Goal: Task Accomplishment & Management: Use online tool/utility

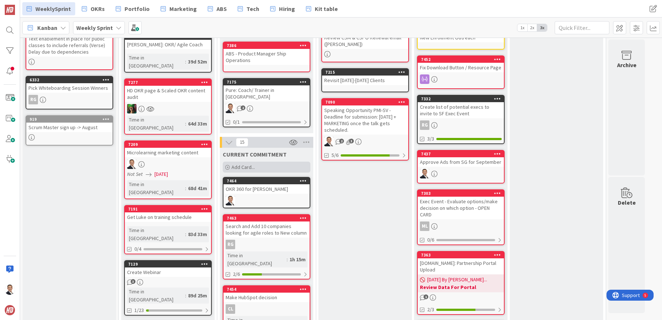
scroll to position [140, 0]
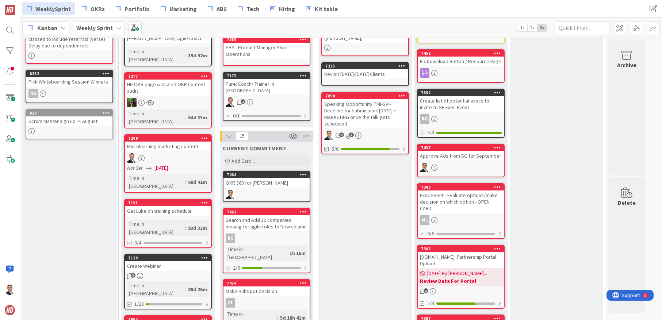
click at [272, 171] on div "7464" at bounding box center [266, 174] width 86 height 7
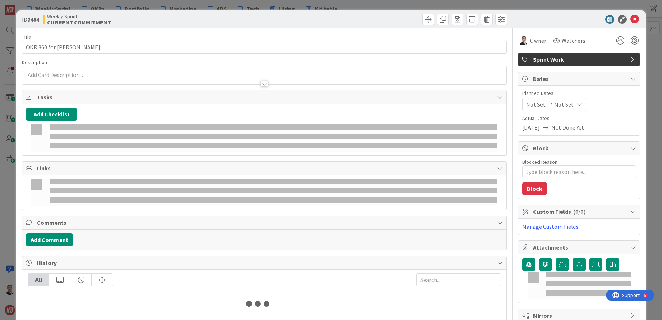
type textarea "x"
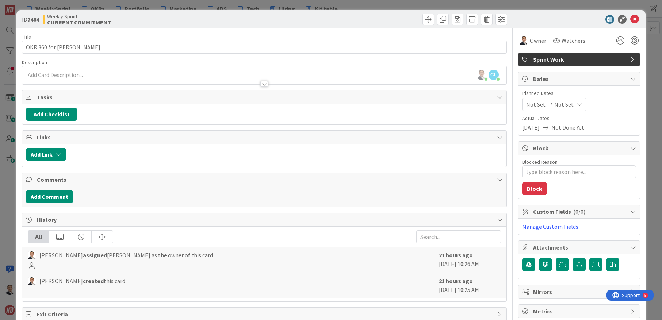
click at [142, 76] on div "[PERSON_NAME] just joined [PERSON_NAME] [PERSON_NAME] just joined" at bounding box center [263, 75] width 483 height 18
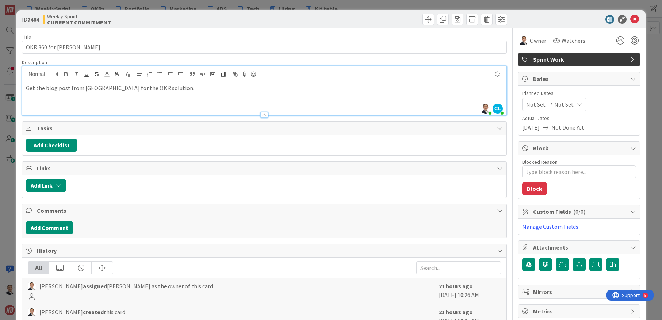
type textarea "x"
click at [634, 18] on icon at bounding box center [634, 19] width 9 height 9
